Goal: Task Accomplishment & Management: Manage account settings

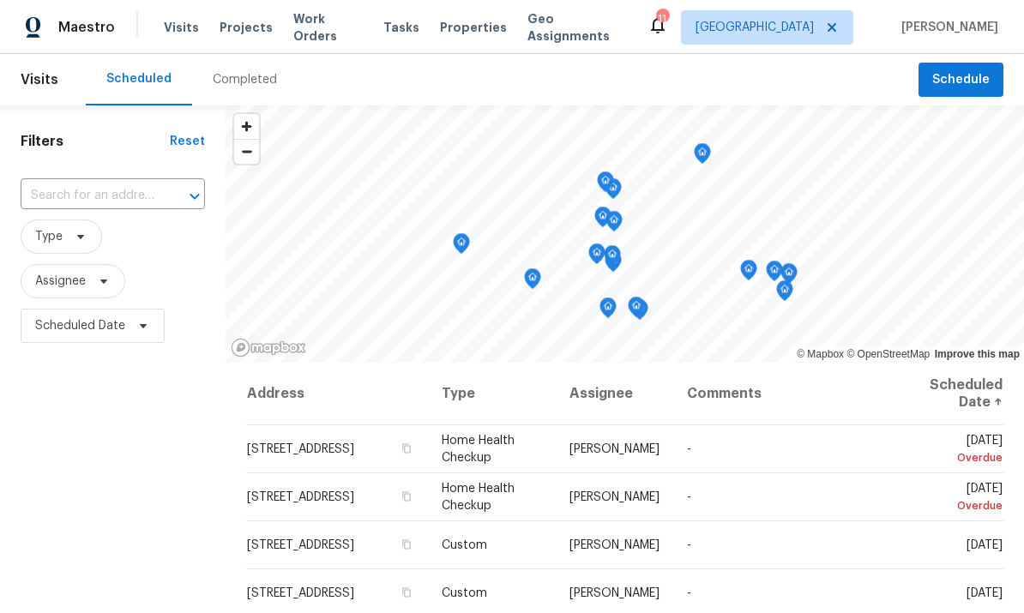
click at [463, 20] on span "Properties" at bounding box center [473, 27] width 67 height 17
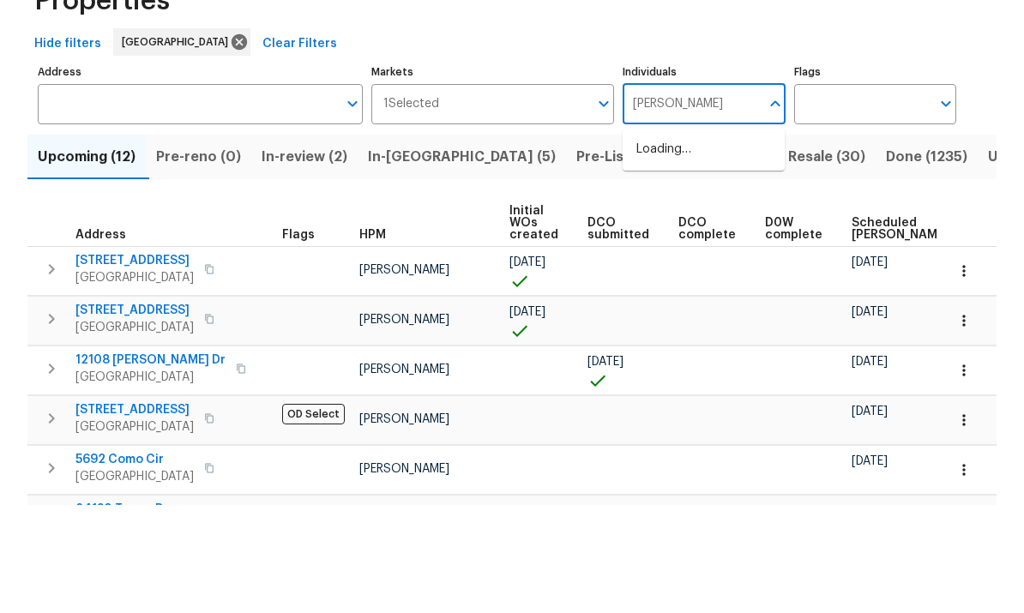
type input "[PERSON_NAME]"
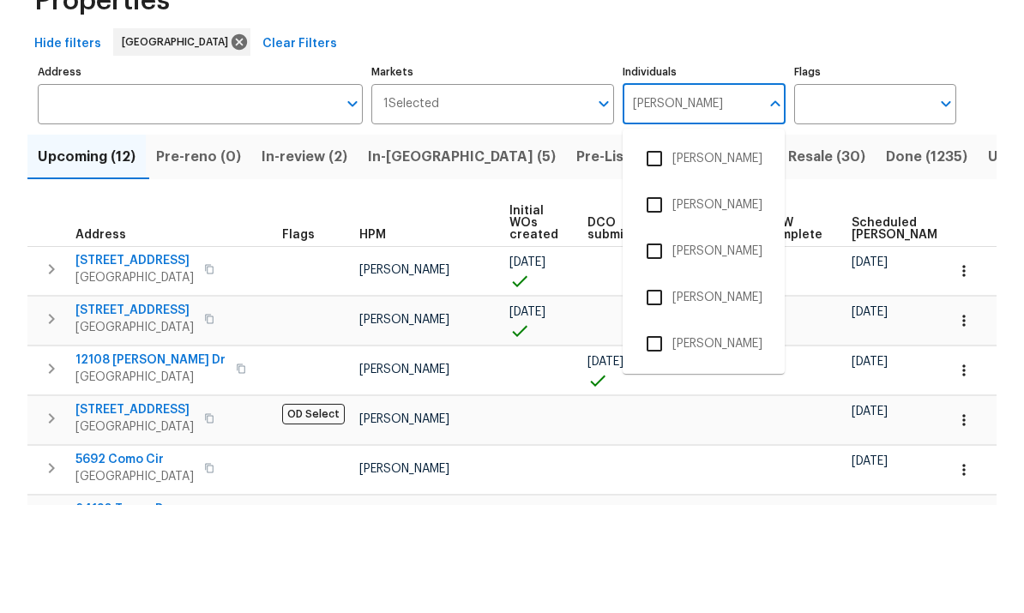
scroll to position [64, 0]
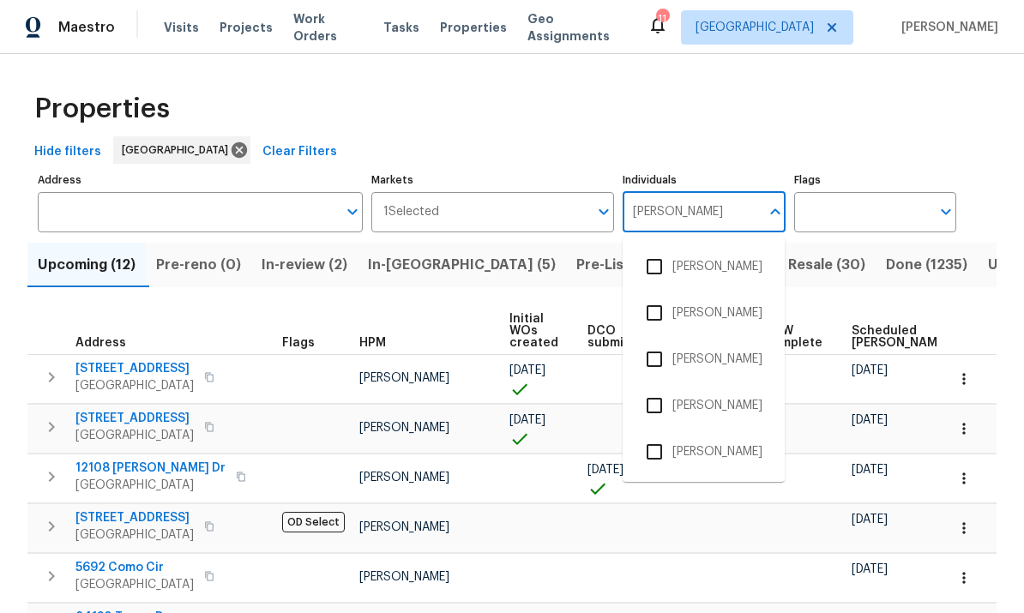
click at [654, 434] on input "checkbox" at bounding box center [654, 452] width 36 height 36
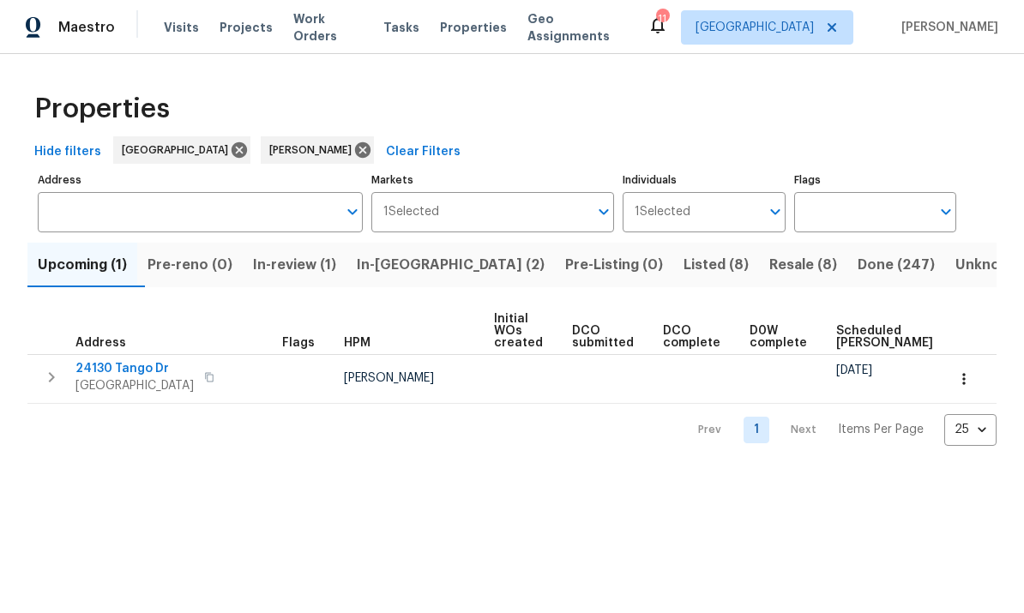
click at [769, 268] on span "Resale (8)" at bounding box center [803, 265] width 68 height 24
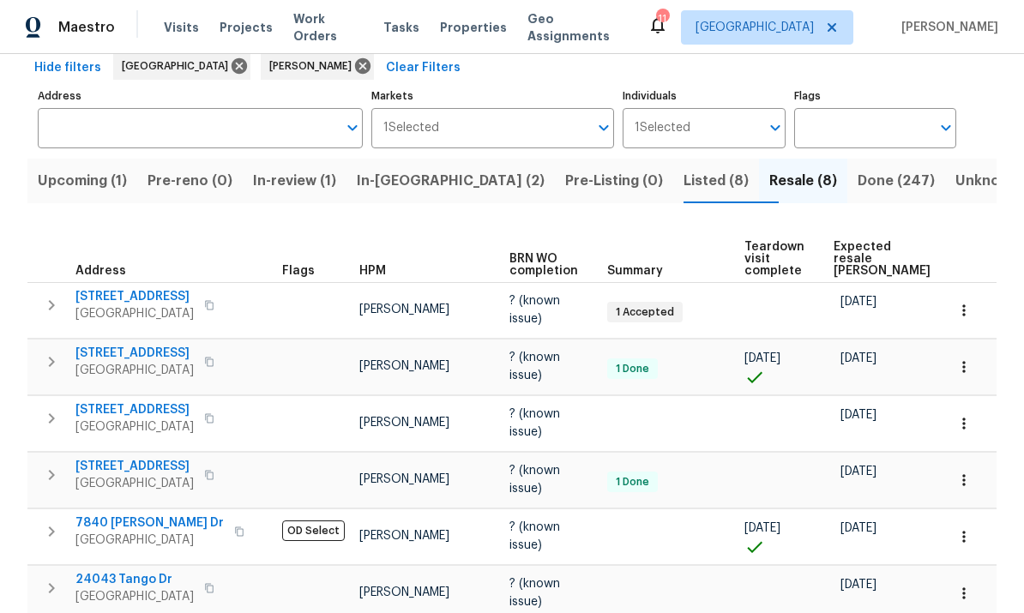
scroll to position [81, 0]
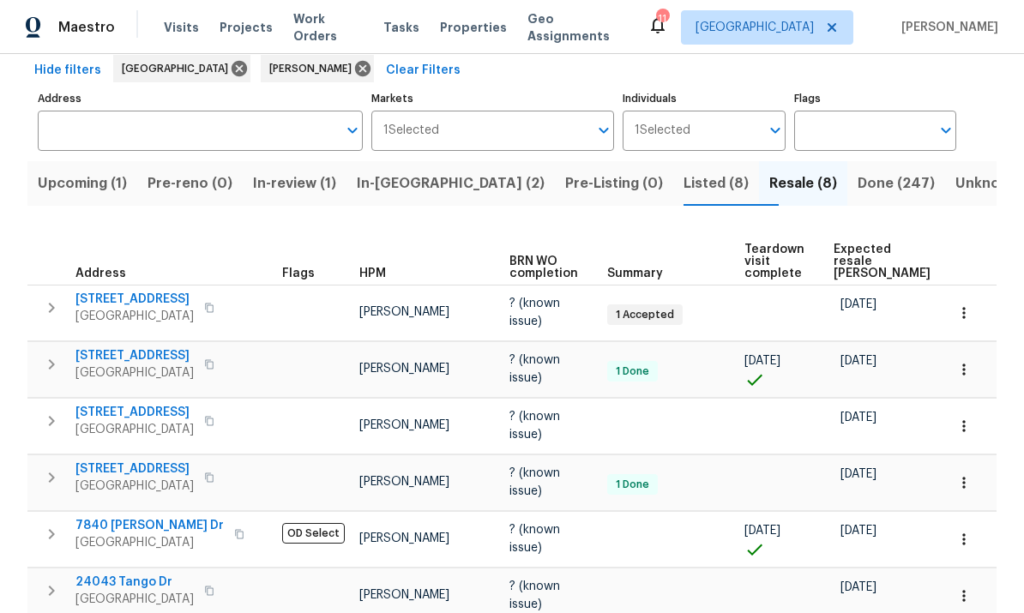
click at [683, 178] on span "Listed (8)" at bounding box center [715, 183] width 65 height 24
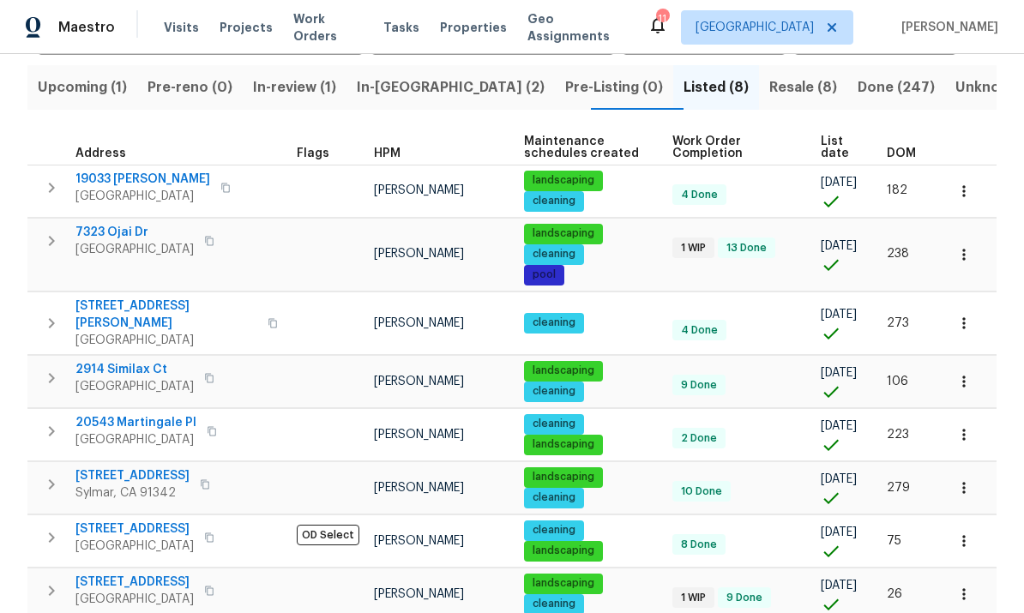
scroll to position [64, 0]
click at [964, 317] on icon "button" at bounding box center [963, 322] width 3 height 11
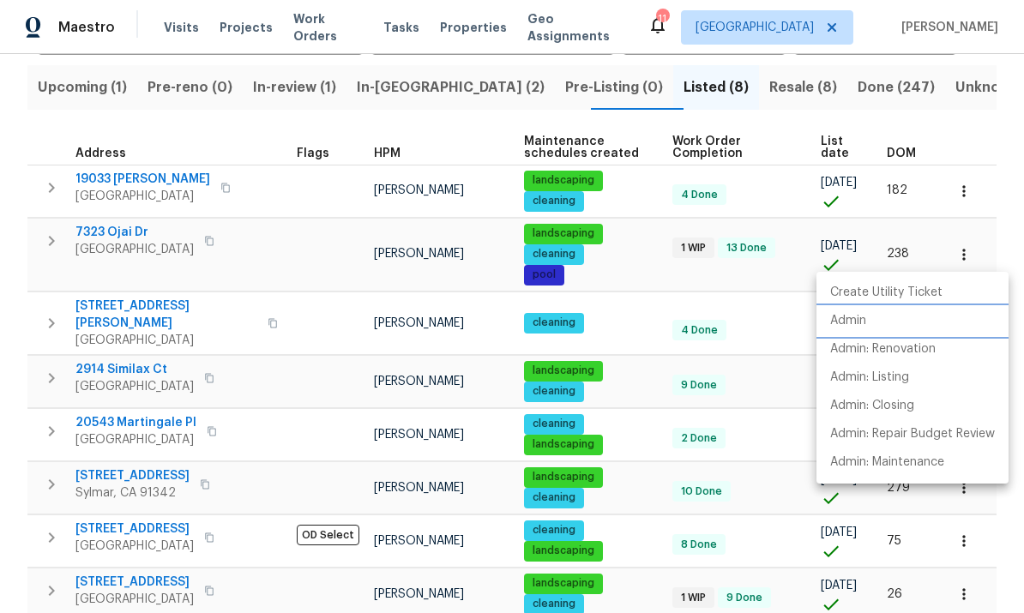
click at [862, 320] on p "Admin" at bounding box center [848, 321] width 36 height 18
click at [971, 245] on div at bounding box center [512, 306] width 1024 height 613
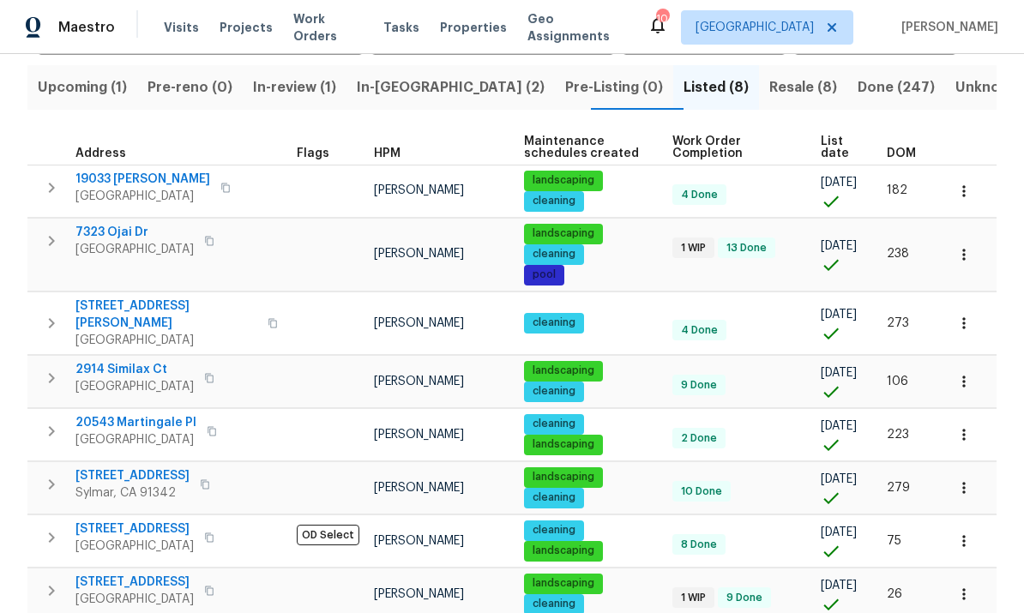
click at [975, 304] on button "button" at bounding box center [964, 323] width 38 height 38
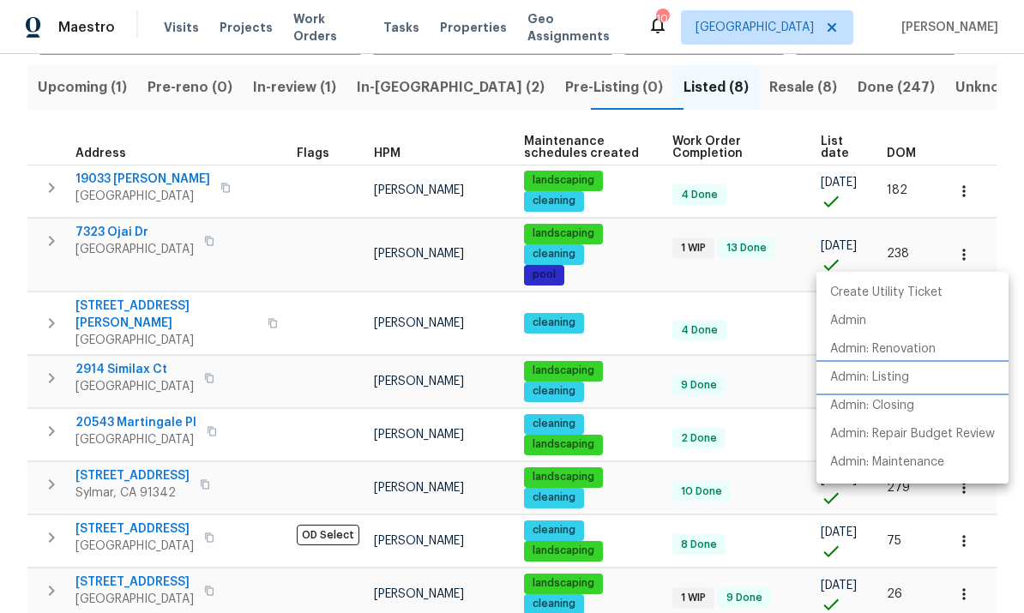
click at [905, 376] on p "Admin: Listing" at bounding box center [869, 378] width 79 height 18
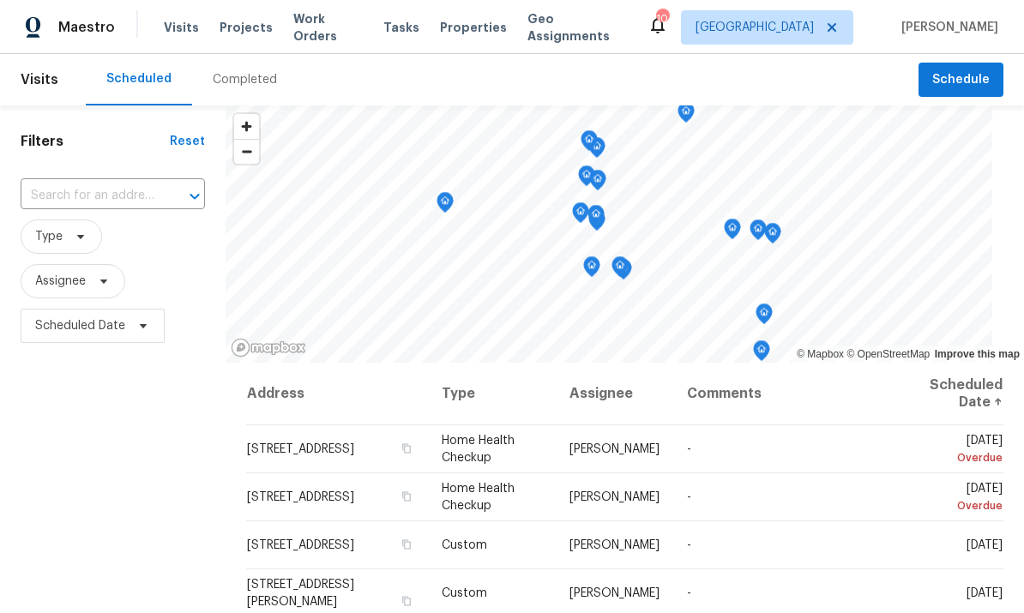
click at [471, 26] on span "Properties" at bounding box center [473, 27] width 67 height 17
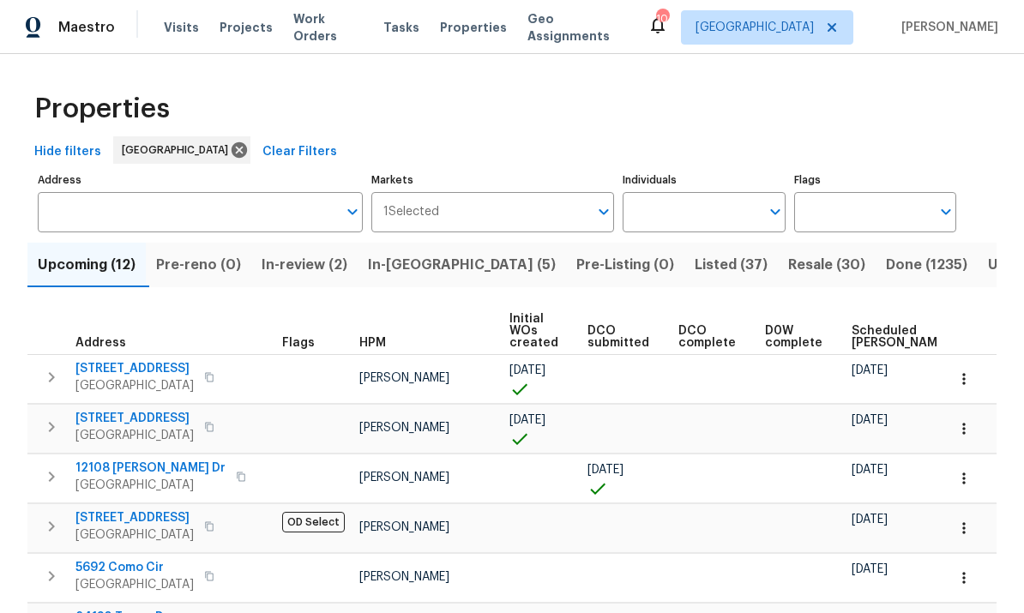
click at [703, 222] on input "Individuals" at bounding box center [690, 212] width 136 height 40
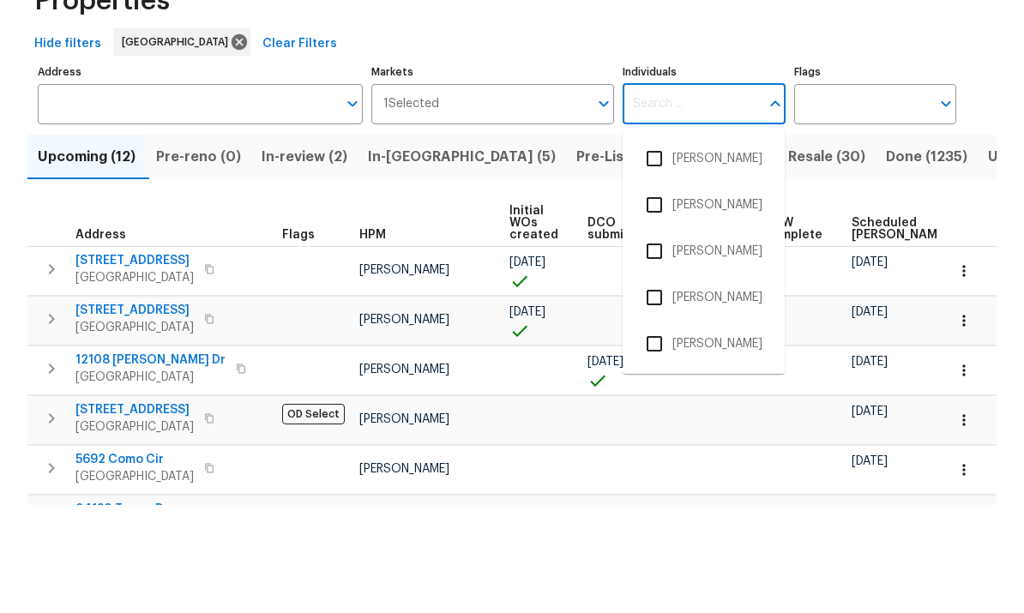
type input "f"
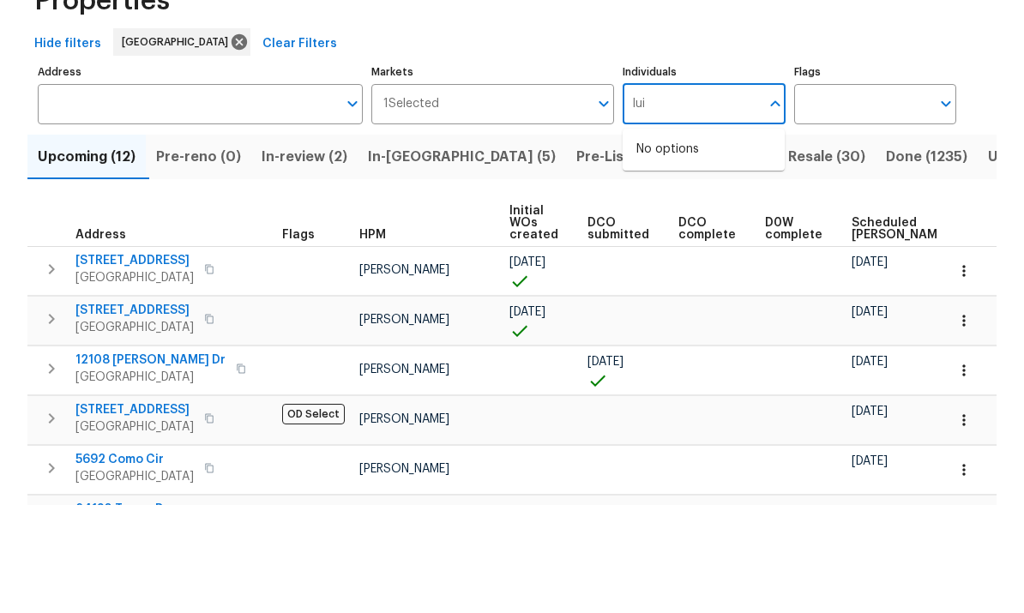
type input "[PERSON_NAME]"
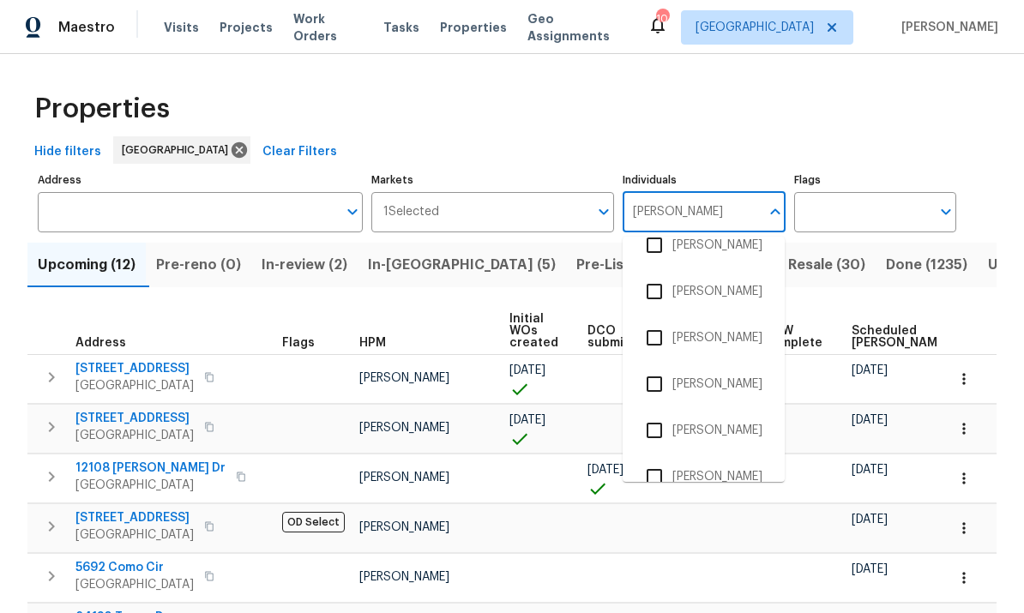
scroll to position [117, 0]
click at [657, 410] on input "checkbox" at bounding box center [654, 428] width 36 height 36
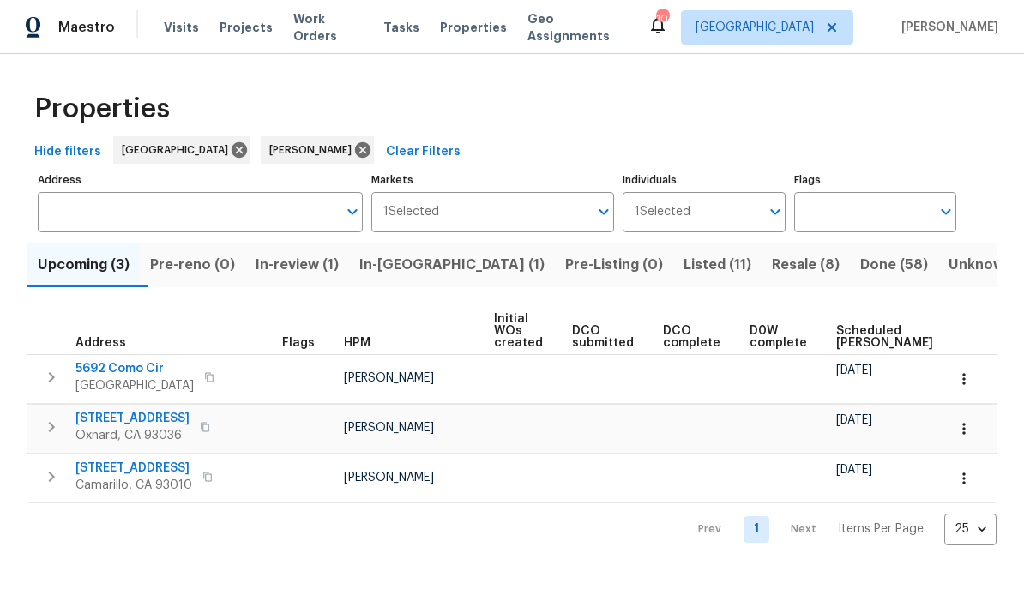
click at [683, 266] on span "Listed (11)" at bounding box center [717, 265] width 68 height 24
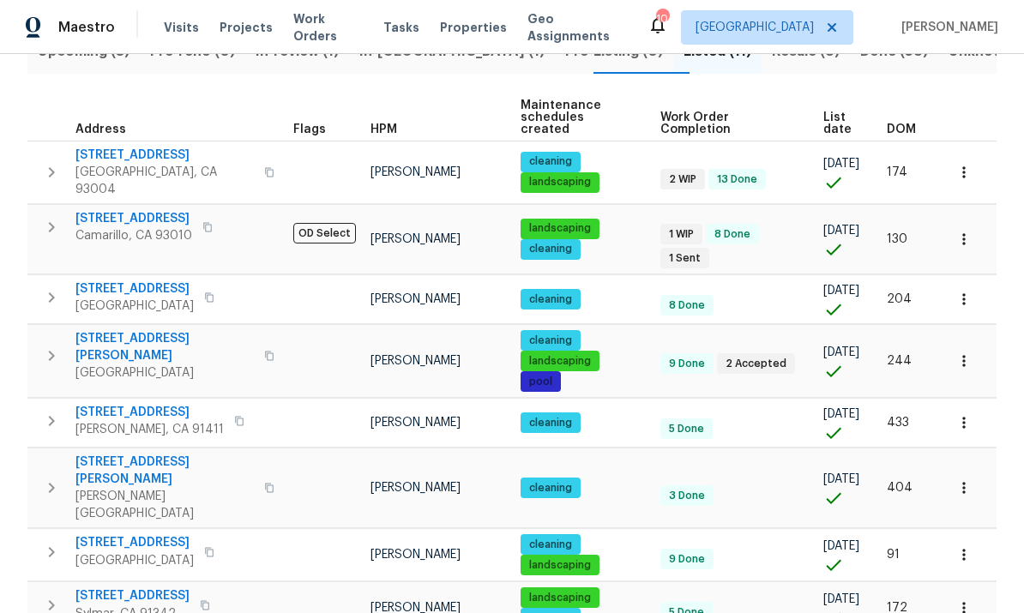
scroll to position [213, 0]
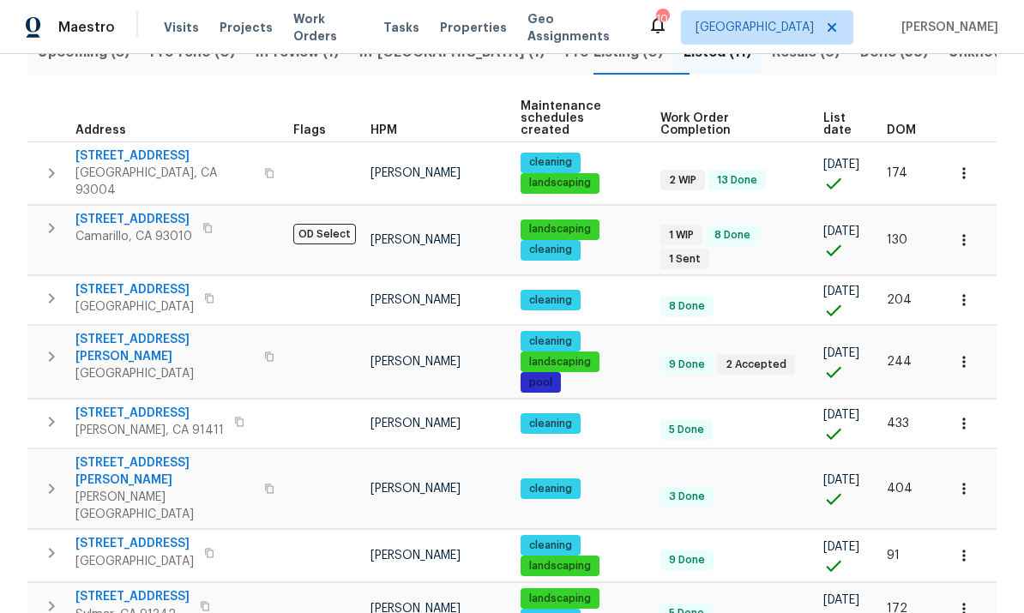
click at [899, 124] on span "DOM" at bounding box center [900, 130] width 29 height 12
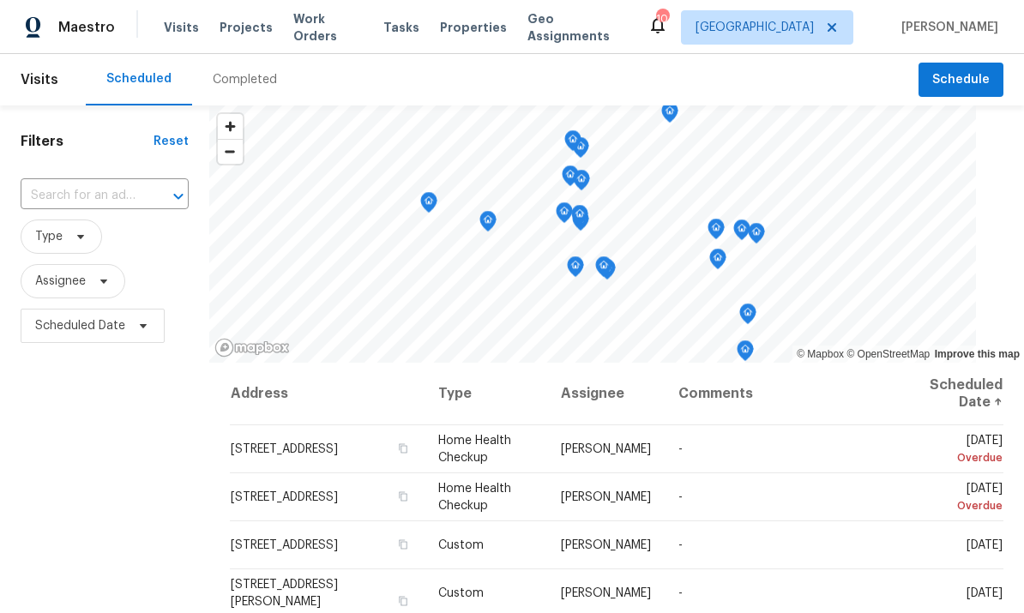
click at [72, 191] on input "text" at bounding box center [81, 196] width 120 height 27
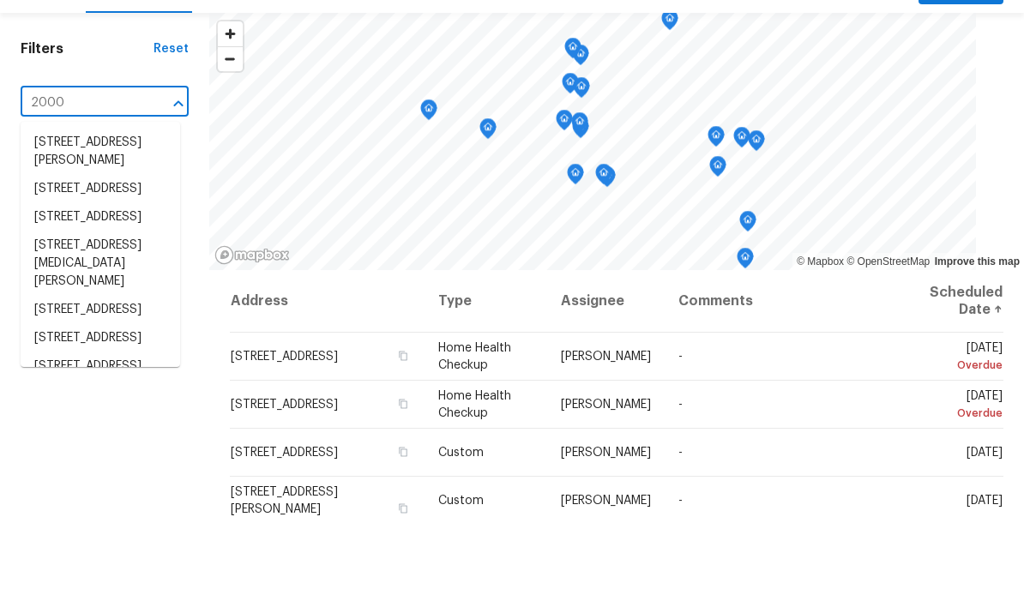
type input "20000"
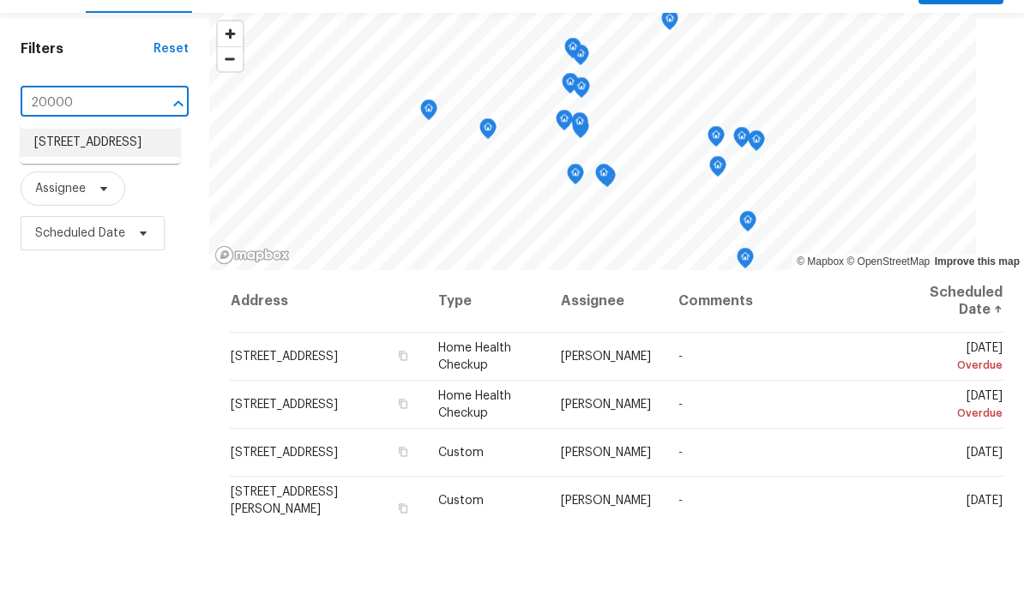
click at [99, 221] on li "[STREET_ADDRESS]" at bounding box center [100, 235] width 159 height 28
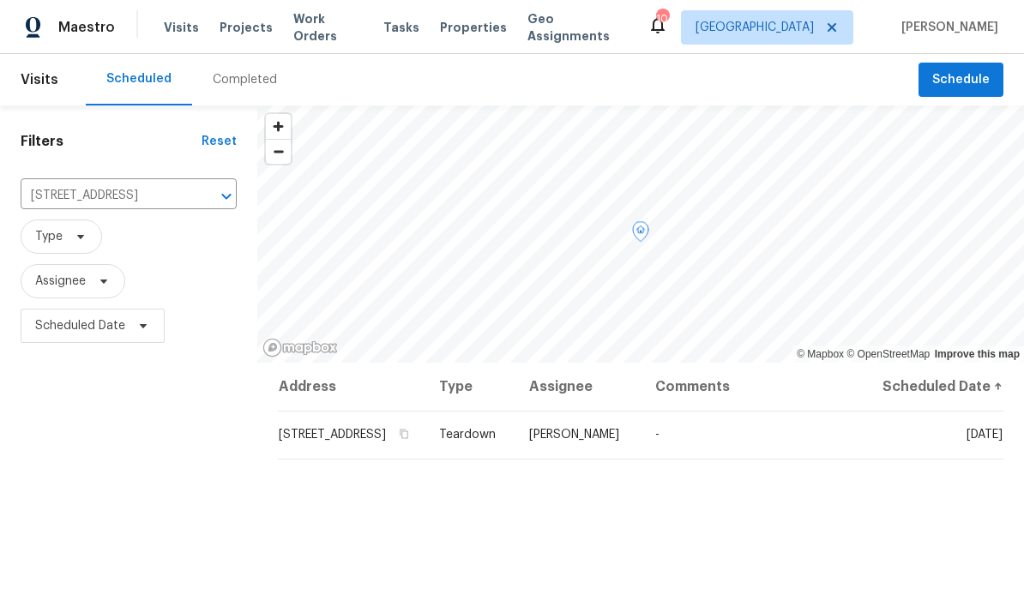
click at [0, 0] on icon at bounding box center [0, 0] width 0 height 0
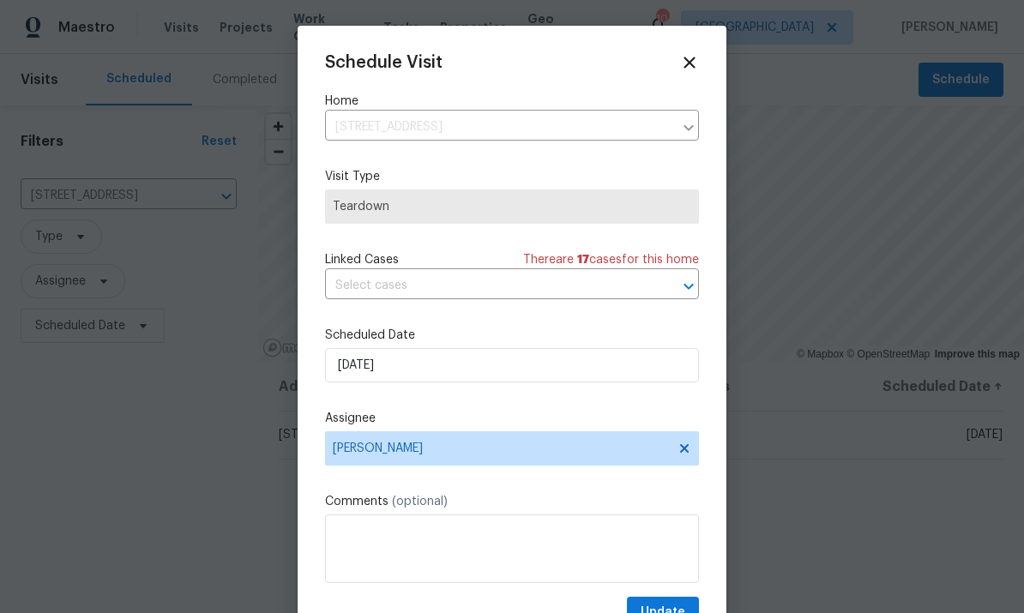
click at [507, 348] on div "Scheduled Date 10/15/2025" at bounding box center [512, 355] width 374 height 56
click at [534, 370] on input "10/15/2025" at bounding box center [512, 365] width 374 height 34
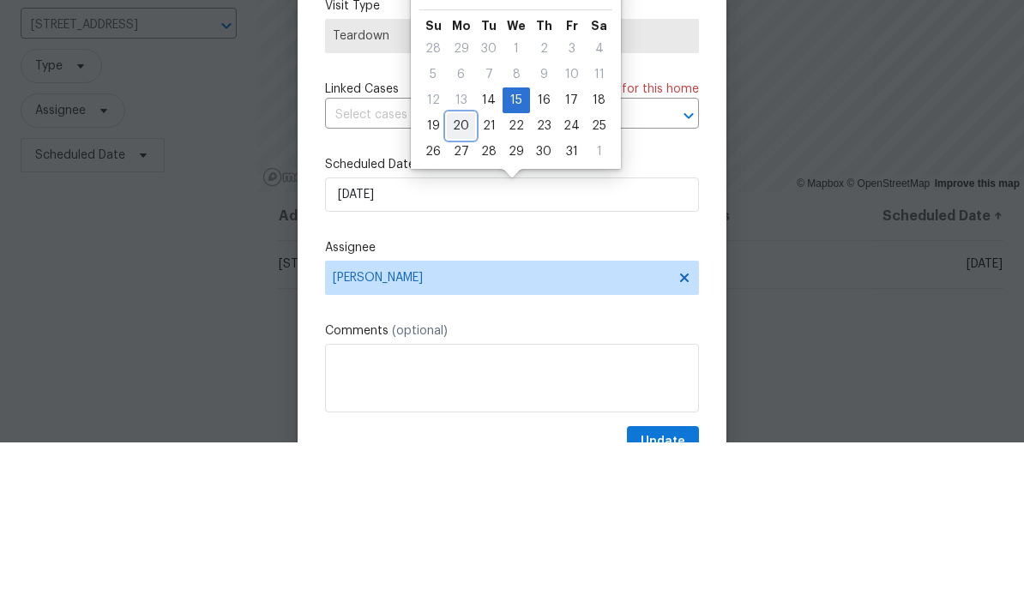
click at [460, 285] on div "20" at bounding box center [461, 297] width 28 height 24
type input "10/20/2025"
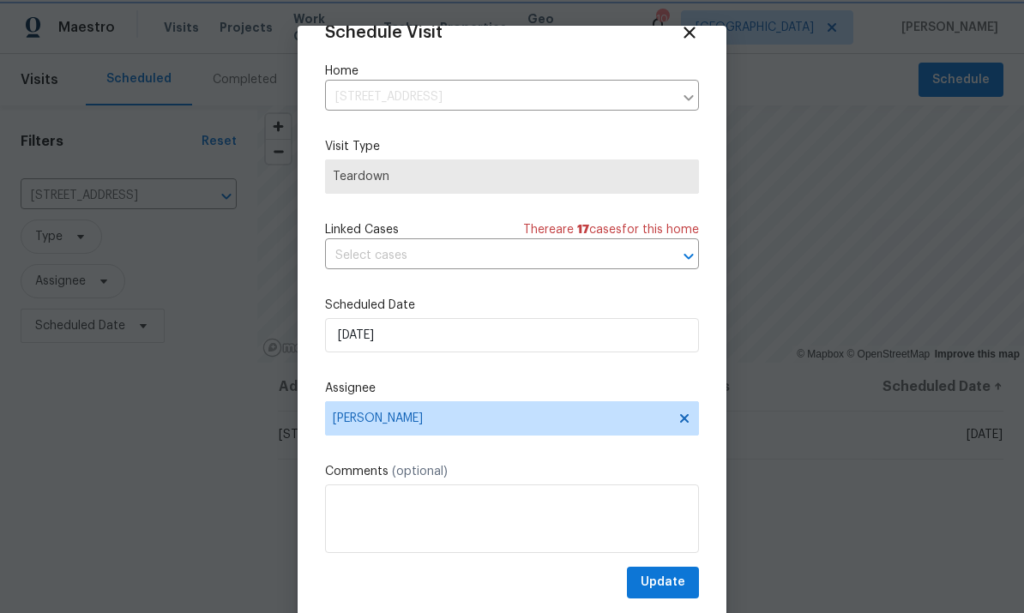
scroll to position [33, 0]
click at [660, 580] on span "Update" at bounding box center [662, 582] width 45 height 21
